Goal: Information Seeking & Learning: Find specific fact

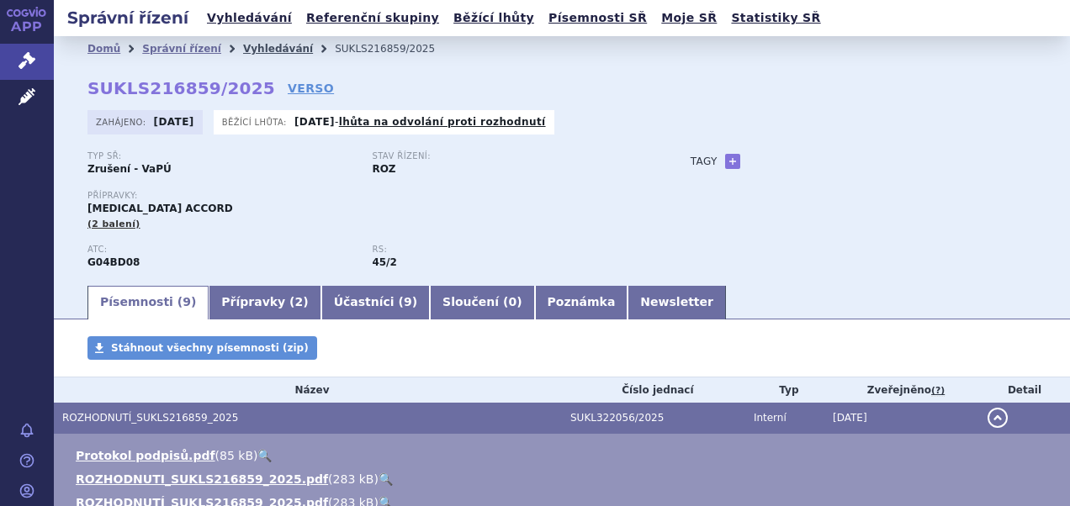
click at [249, 50] on link "Vyhledávání" at bounding box center [278, 49] width 70 height 12
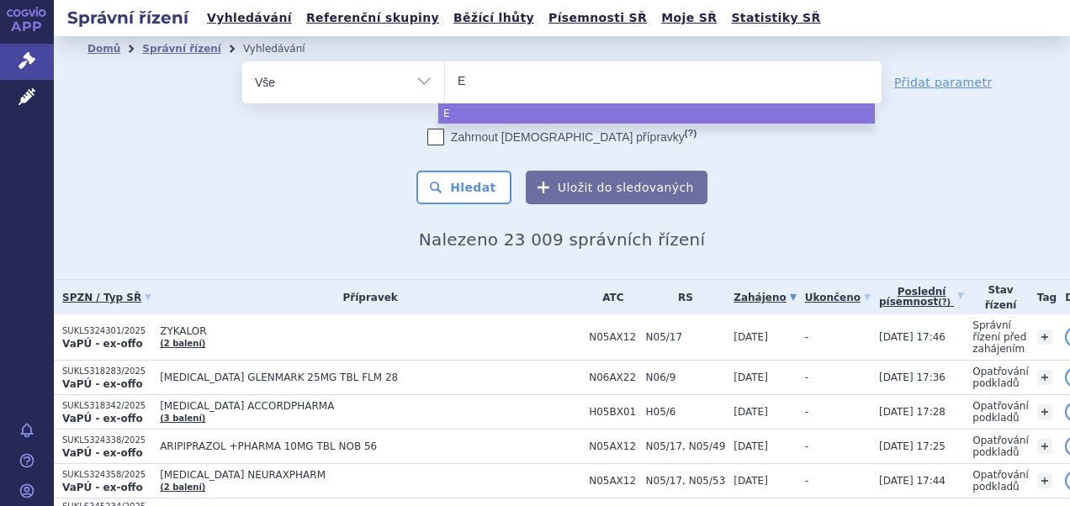
type input "El"
type input "Eli"
type input "Elig"
type input "Eliga"
type input "Eligar"
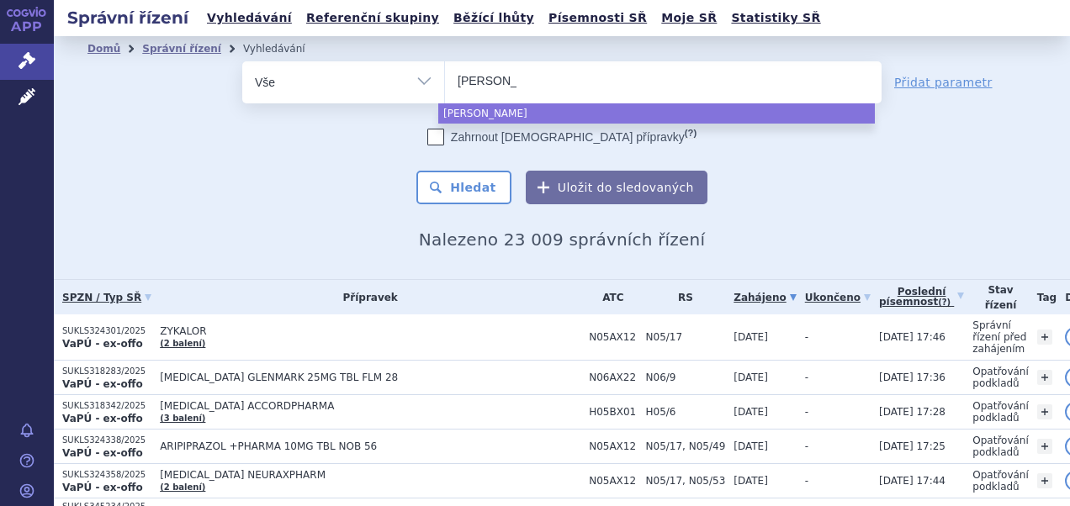
type input "Eligart"
select select "Eligart"
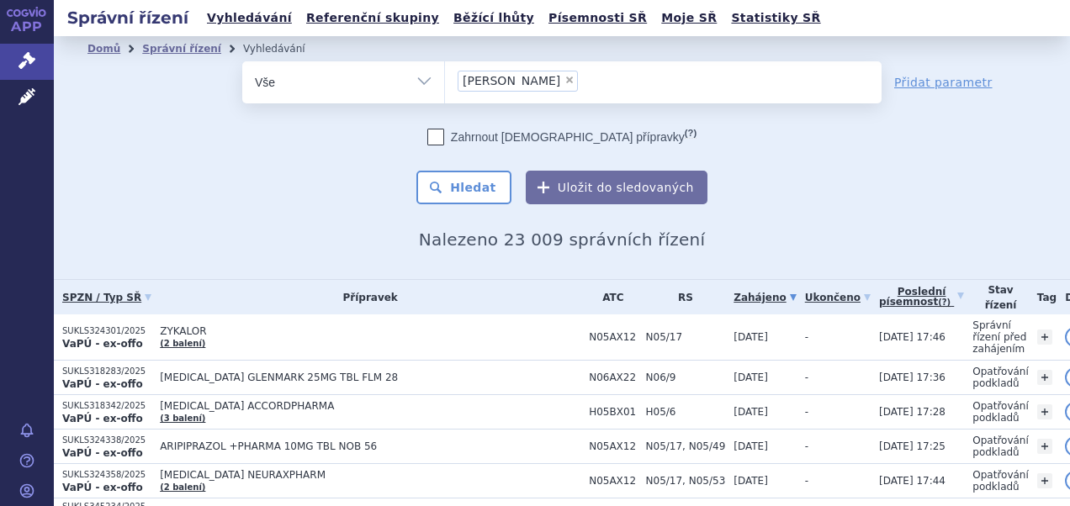
click at [468, 208] on div "Domů Správní řízení Vyhledávání Vyhledávání ve správních řízeních odstranit Vše…" at bounding box center [562, 155] width 1016 height 188
click at [469, 192] on button "Hledat" at bounding box center [463, 188] width 95 height 34
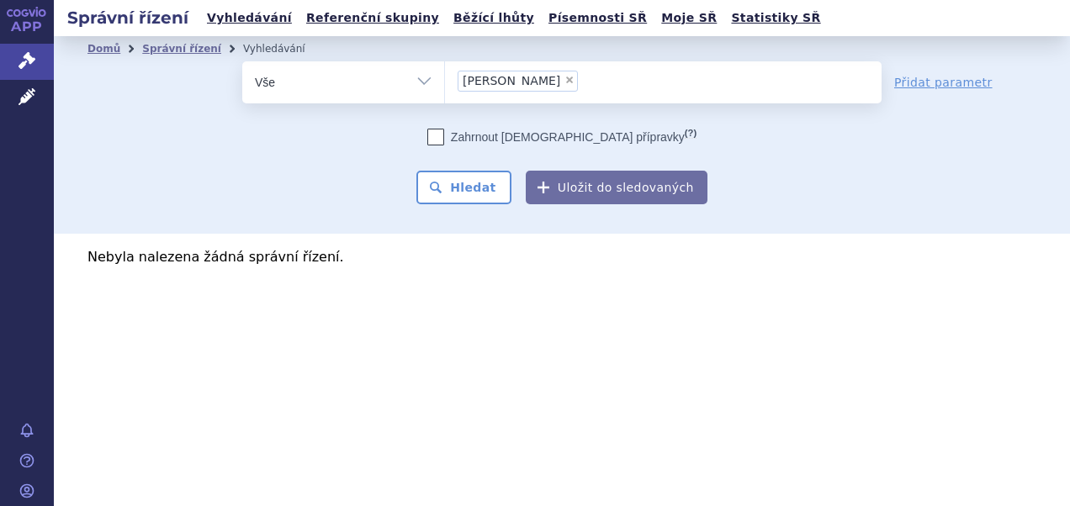
click at [565, 79] on span "×" at bounding box center [570, 80] width 10 height 10
click at [445, 79] on select "[PERSON_NAME]" at bounding box center [444, 82] width 1 height 42
select select
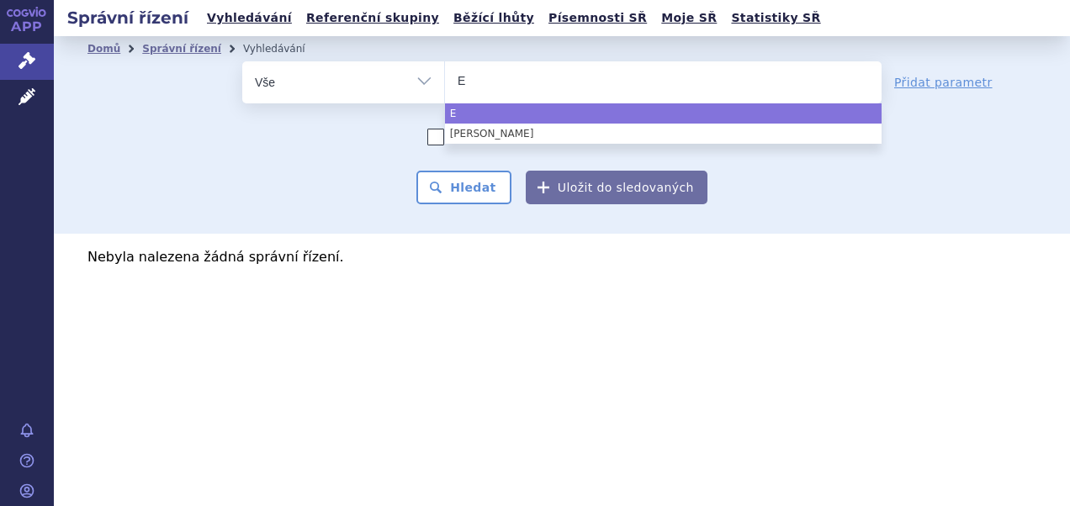
type input "El"
type input "[PERSON_NAME]"
type input "Elig"
type input "Eliga"
type input "[PERSON_NAME]"
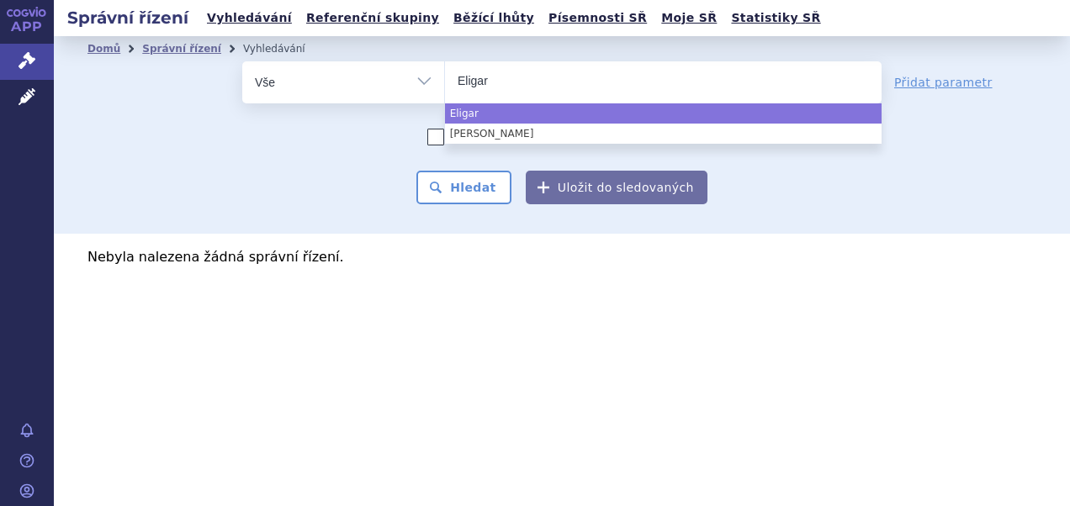
type input "[PERSON_NAME]"
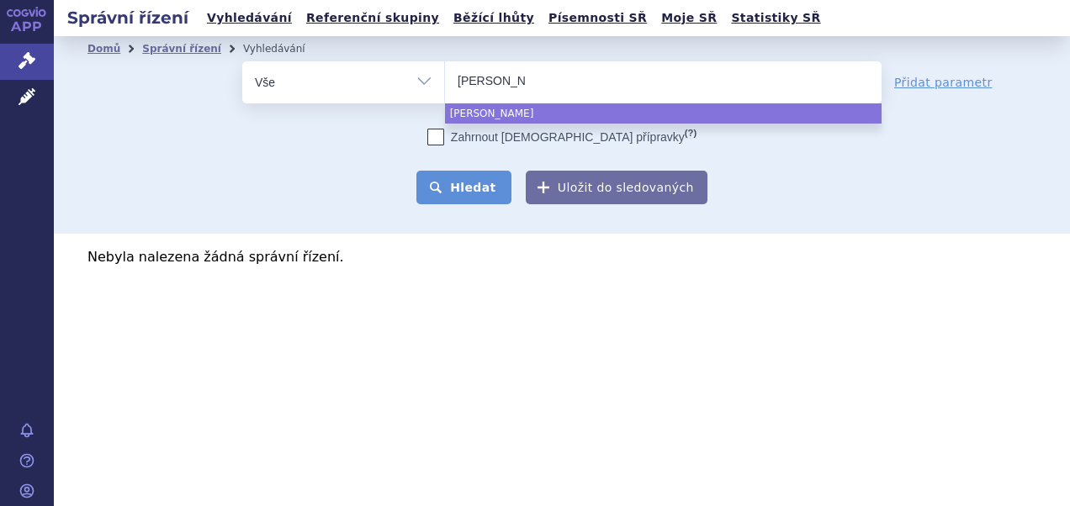
select select "[PERSON_NAME]"
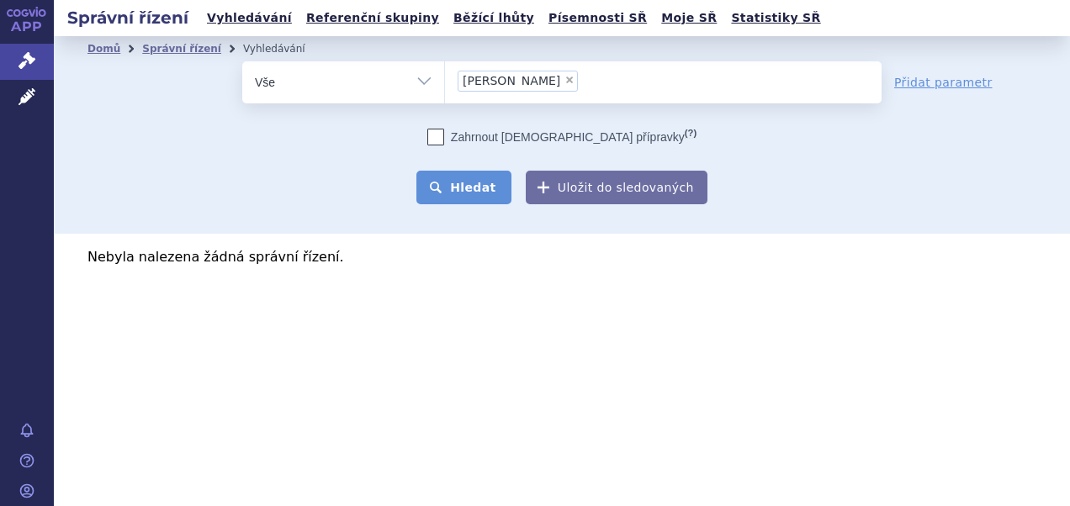
click at [478, 189] on button "Hledat" at bounding box center [463, 188] width 95 height 34
click at [565, 79] on span "×" at bounding box center [570, 80] width 10 height 10
click at [445, 79] on select "Eligart" at bounding box center [444, 82] width 1 height 42
select select
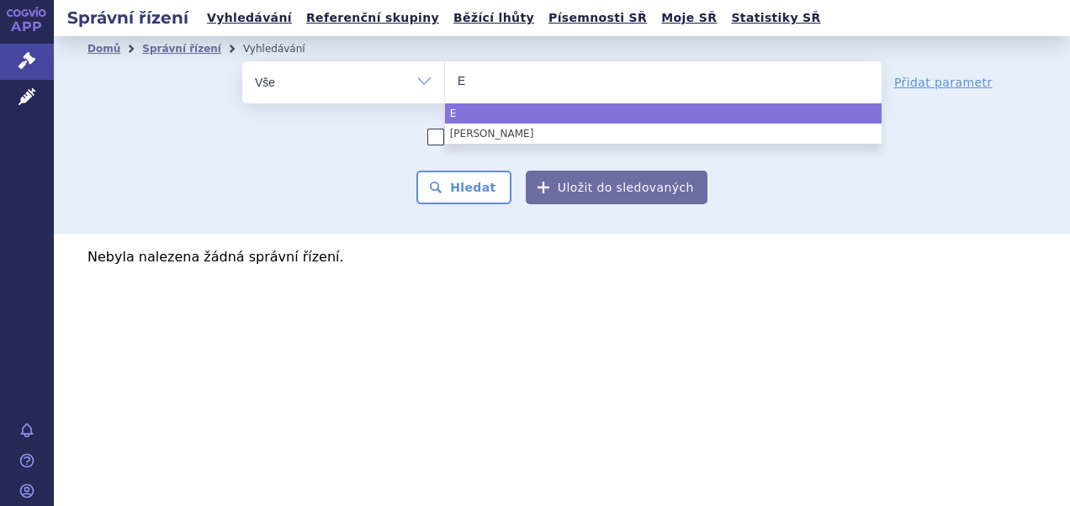
type input "El"
type input "Eli"
type input "Elig"
type input "Eligar"
type input "[MEDICAL_DATA]"
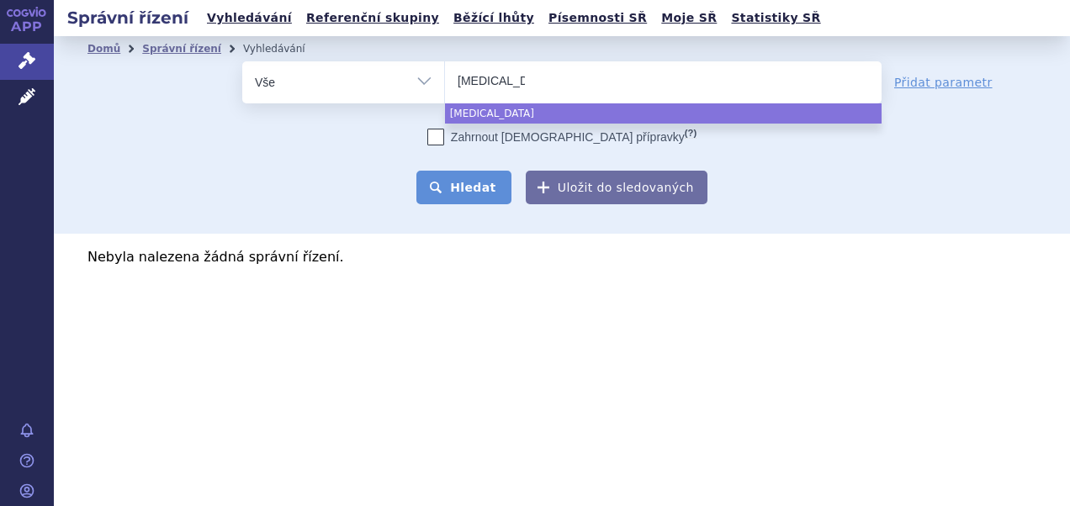
select select "[MEDICAL_DATA]"
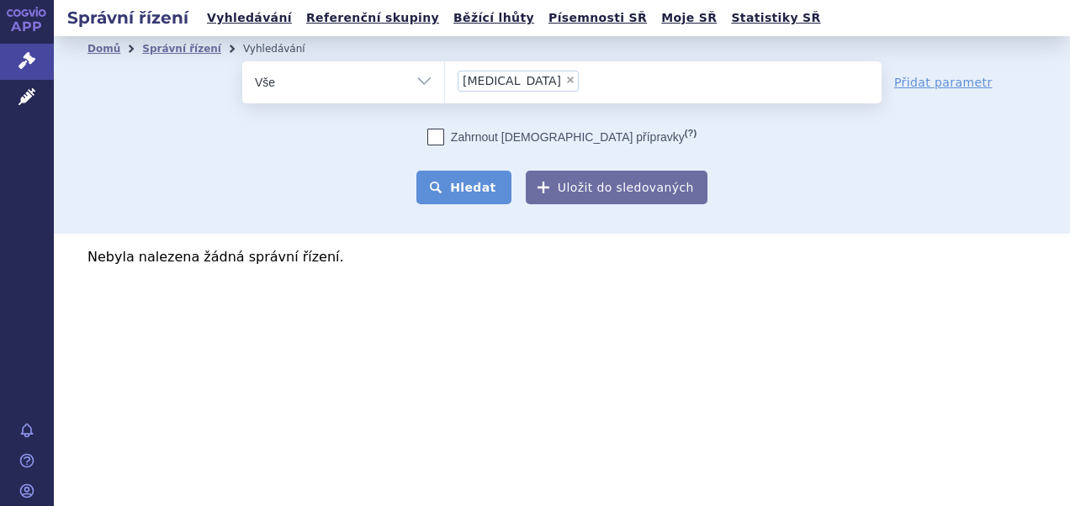
click at [483, 192] on button "Hledat" at bounding box center [463, 188] width 95 height 34
